Goal: Transaction & Acquisition: Register for event/course

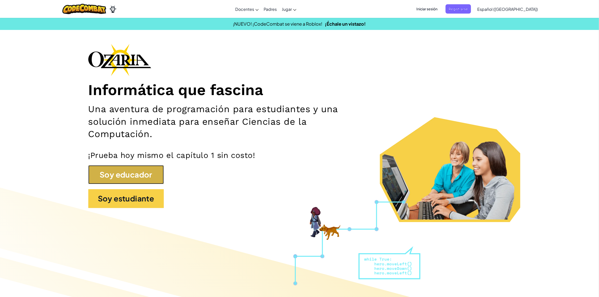
click at [125, 178] on button "Soy educador" at bounding box center [125, 174] width 75 height 19
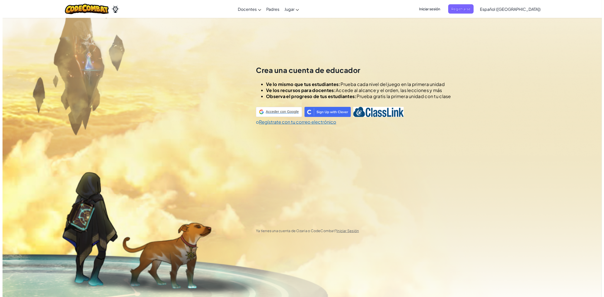
scroll to position [18, 0]
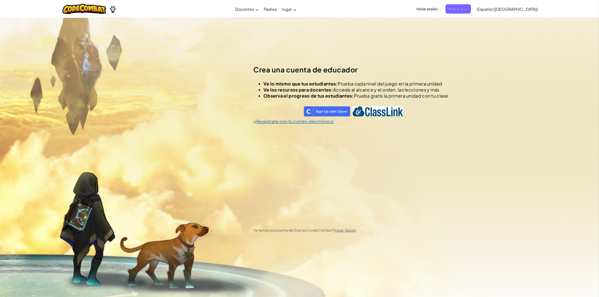
click at [431, 9] on span "Iniciar sesión" at bounding box center [426, 8] width 27 height 9
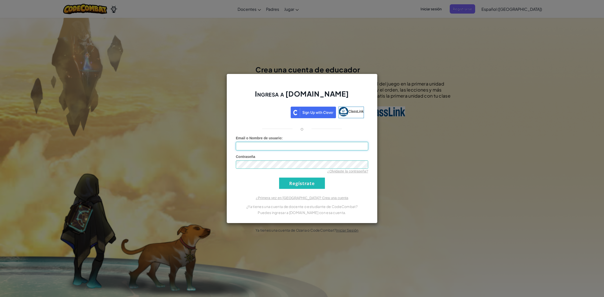
click at [259, 148] on input "Email o Nombre de usuario :" at bounding box center [302, 146] width 132 height 9
type input "[EMAIL_ADDRESS][DOMAIN_NAME]"
click at [279, 178] on input "Regístrate" at bounding box center [302, 183] width 46 height 11
